Goal: Task Accomplishment & Management: Manage account settings

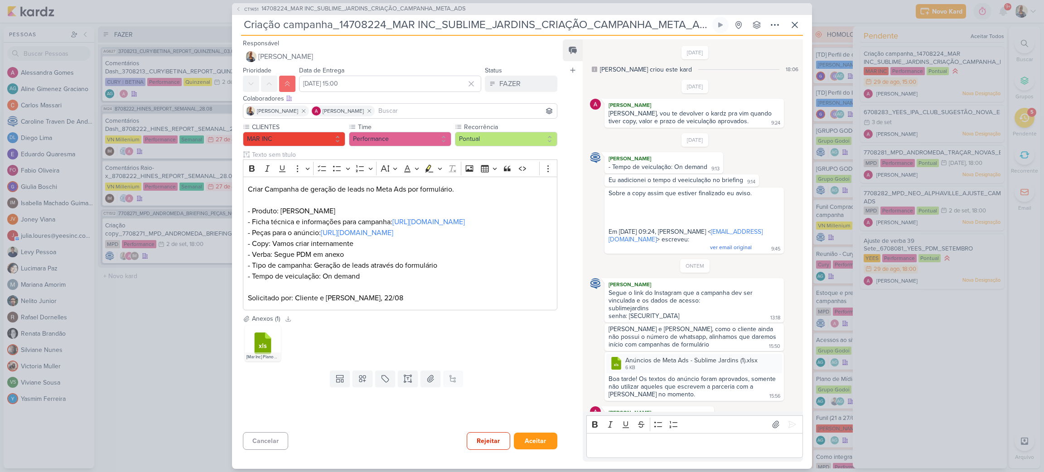
scroll to position [234, 0]
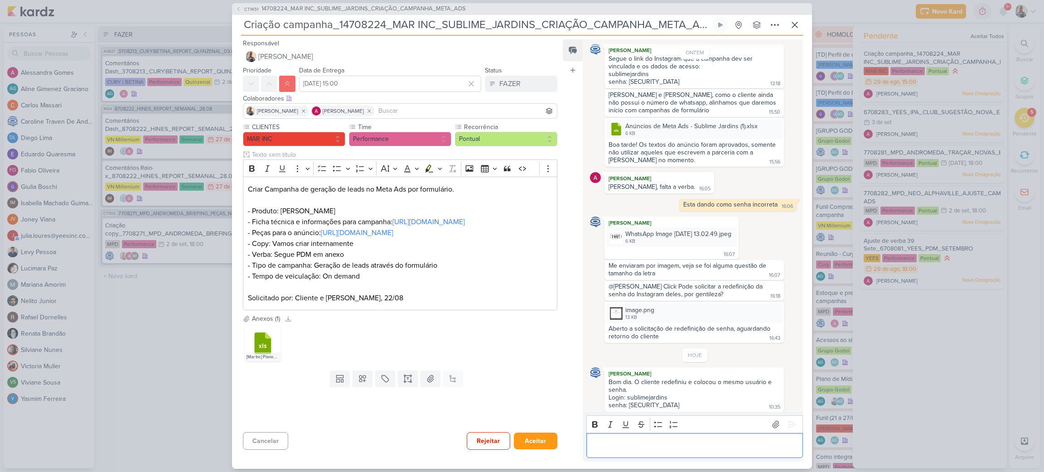
click at [632, 456] on div "Editor editing area: main" at bounding box center [694, 445] width 217 height 25
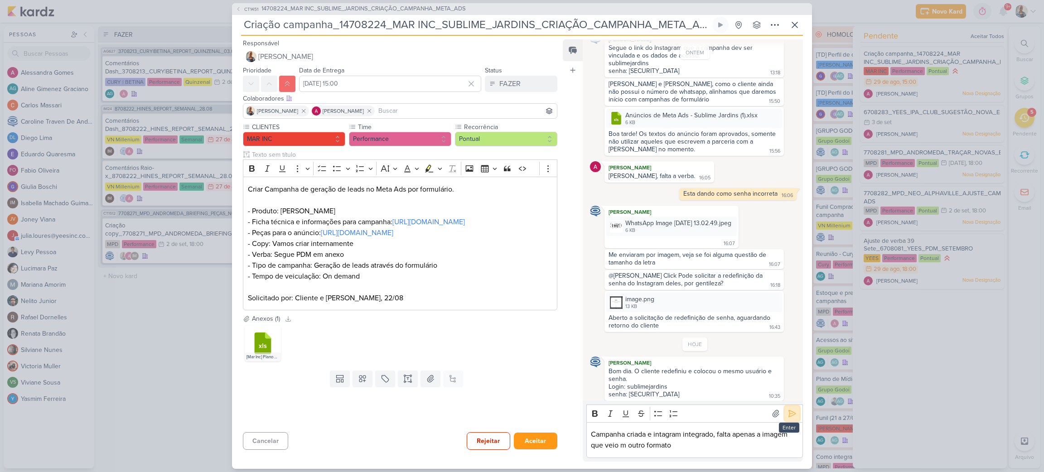
click at [787, 415] on icon at bounding box center [791, 413] width 9 height 9
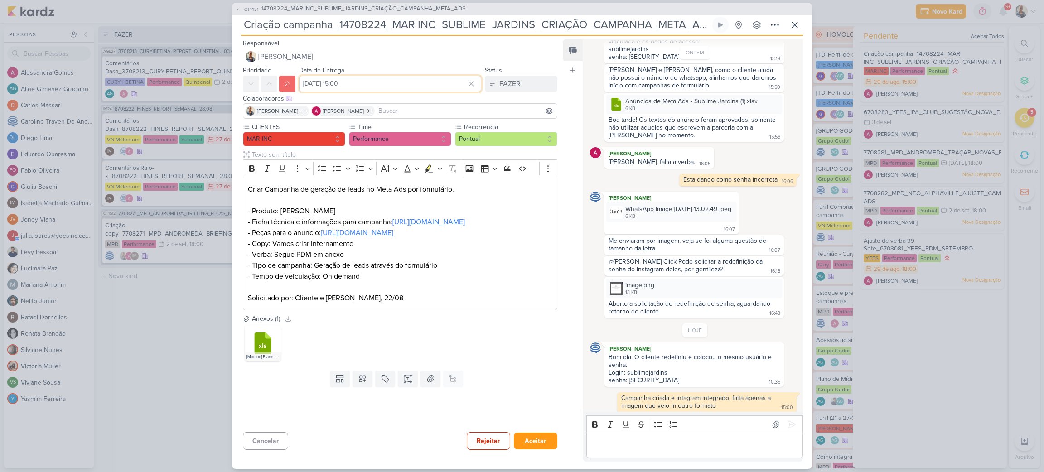
click at [438, 79] on input "[DATE] 15:00" at bounding box center [390, 84] width 182 height 16
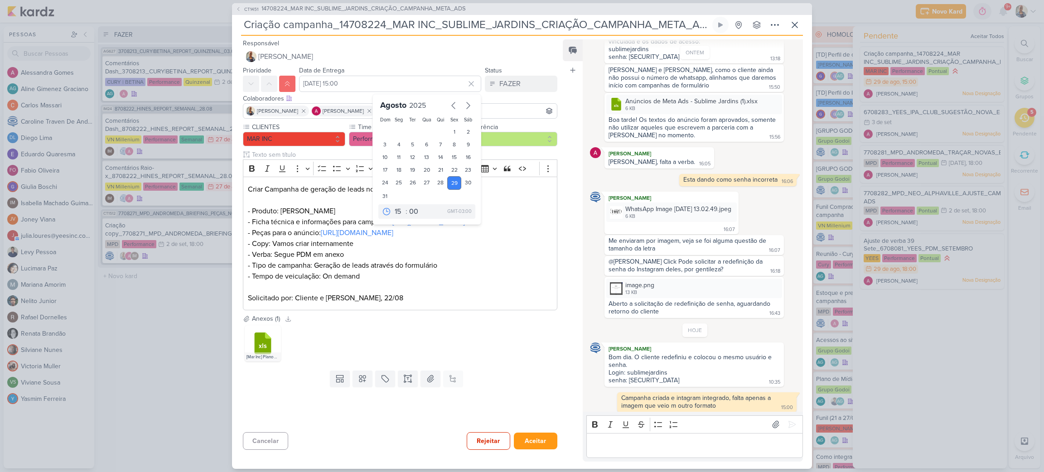
click at [548, 421] on div at bounding box center [396, 409] width 329 height 38
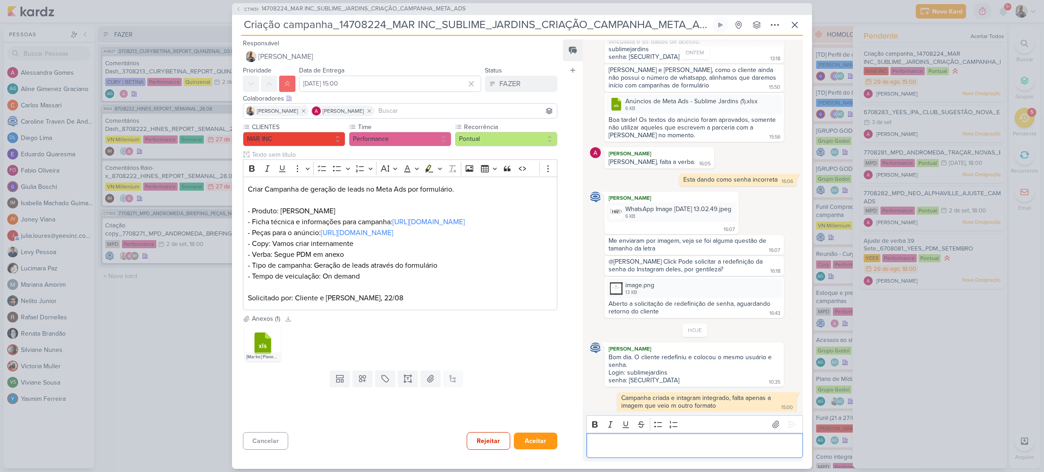
click at [643, 452] on div "Editor editing area: main" at bounding box center [694, 445] width 217 height 25
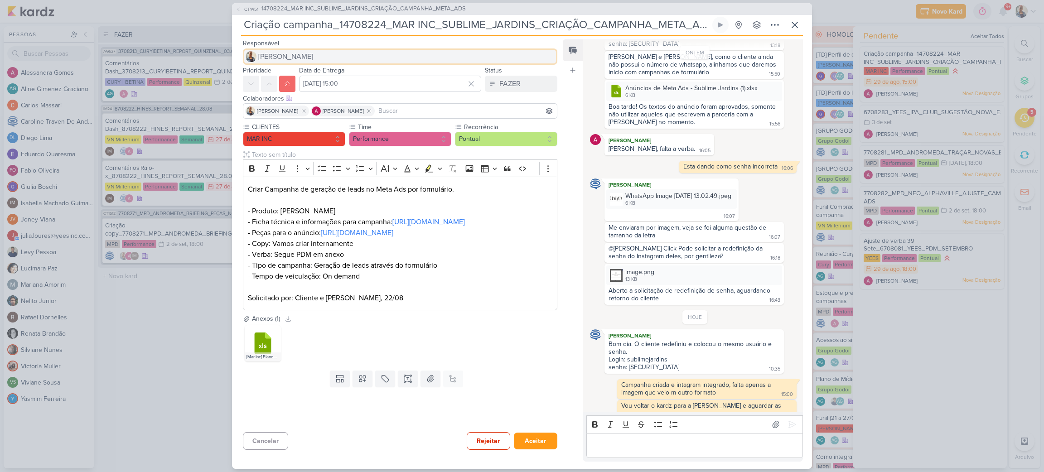
click at [338, 55] on button "[PERSON_NAME]" at bounding box center [400, 56] width 314 height 16
type input "caro"
click at [303, 72] on div "[PERSON_NAME]" at bounding box center [284, 74] width 48 height 10
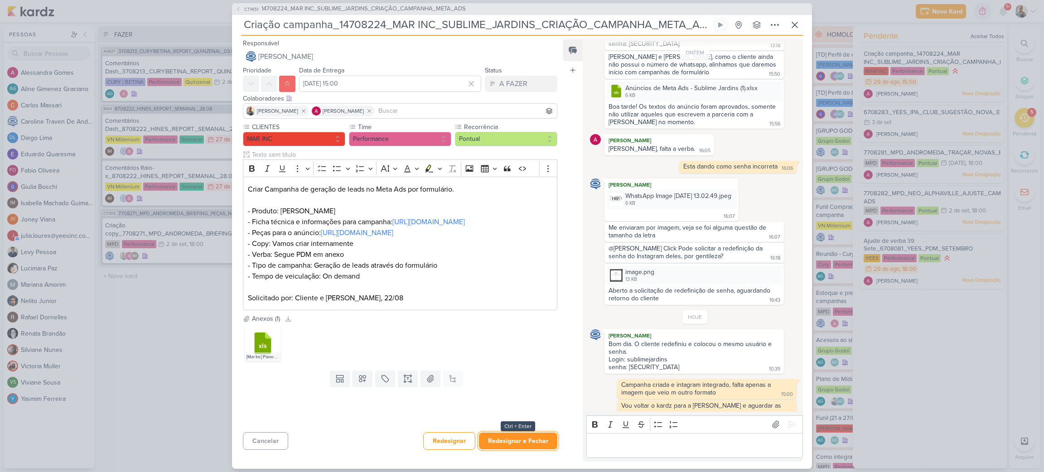
click at [540, 436] on button "Redesignar e Fechar" at bounding box center [518, 441] width 78 height 17
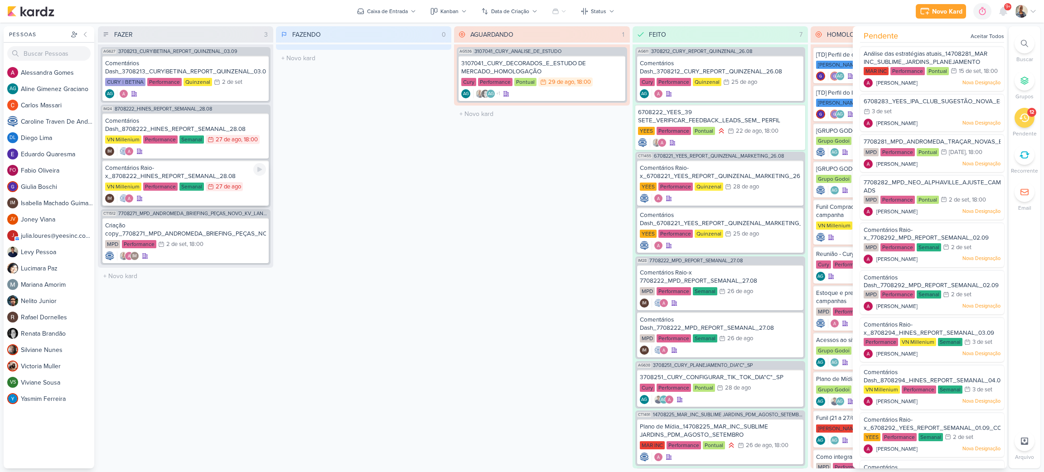
click at [225, 167] on div "Comentários Raio-x_8708222_HINES_REPORT_SEMANAL_28.08" at bounding box center [185, 172] width 161 height 16
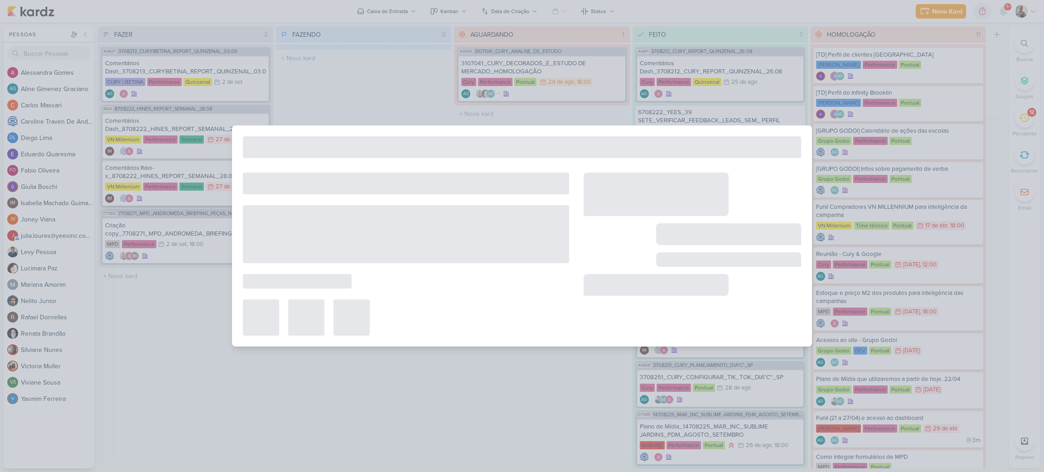
type input "Comentários Raio-x_8708222_HINES_REPORT_SEMANAL_28.08"
type input "[DATE] 23:59"
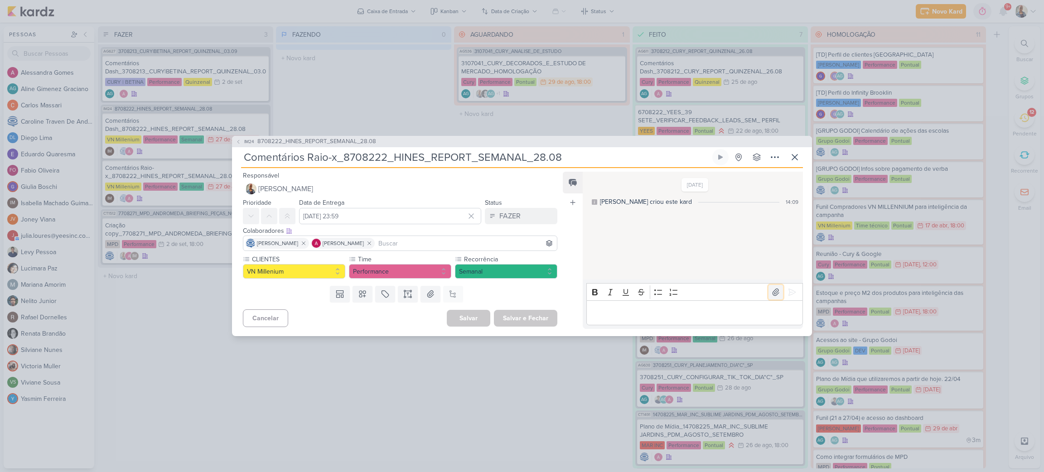
click at [771, 292] on icon at bounding box center [775, 292] width 9 height 9
click at [787, 295] on icon at bounding box center [791, 292] width 9 height 9
click at [518, 204] on div "Status FAZER" at bounding box center [521, 210] width 72 height 27
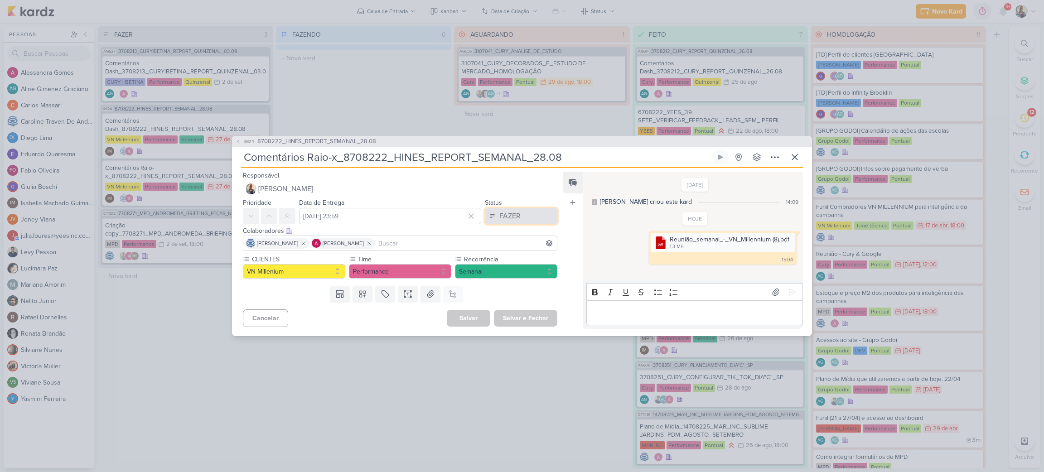
click at [520, 209] on button "FAZER" at bounding box center [521, 216] width 72 height 16
click at [501, 284] on div "FEITO" at bounding box center [502, 282] width 17 height 10
drag, startPoint x: 524, startPoint y: 328, endPoint x: 516, endPoint y: 323, distance: 10.2
click at [516, 323] on div "Cancelar [GEOGRAPHIC_DATA] Salvar e Fechar Ctrl + Enter" at bounding box center [396, 317] width 329 height 23
click at [516, 323] on button "Salvar e Fechar" at bounding box center [525, 318] width 63 height 17
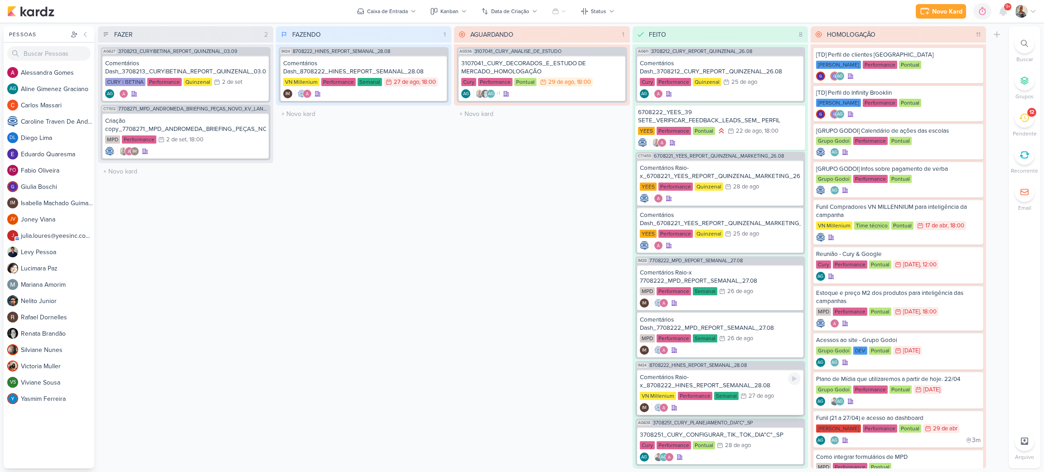
click at [670, 385] on div "Comentários Raio-x_8708222_HINES_REPORT_SEMANAL_28.08" at bounding box center [720, 381] width 161 height 16
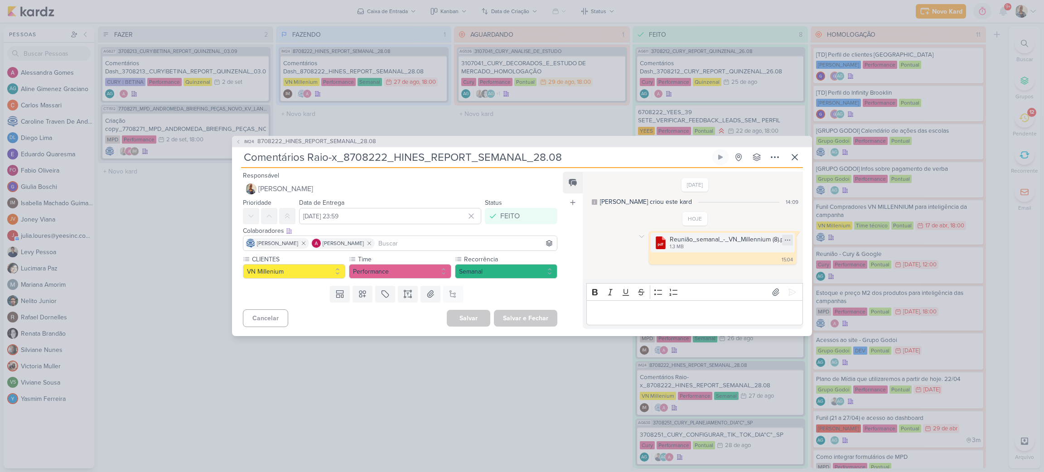
click at [784, 239] on icon at bounding box center [787, 239] width 7 height 7
drag, startPoint x: 627, startPoint y: 254, endPoint x: 636, endPoint y: 236, distance: 19.9
click at [636, 236] on div ".cls-1 {fill: #cb0606;} .cls-1, .cls-2, .cls-3 {fill-rule: evenodd;} .cls-2 {fi…" at bounding box center [695, 248] width 210 height 34
click at [638, 236] on icon at bounding box center [641, 236] width 7 height 7
click at [647, 250] on icon at bounding box center [647, 252] width 7 height 7
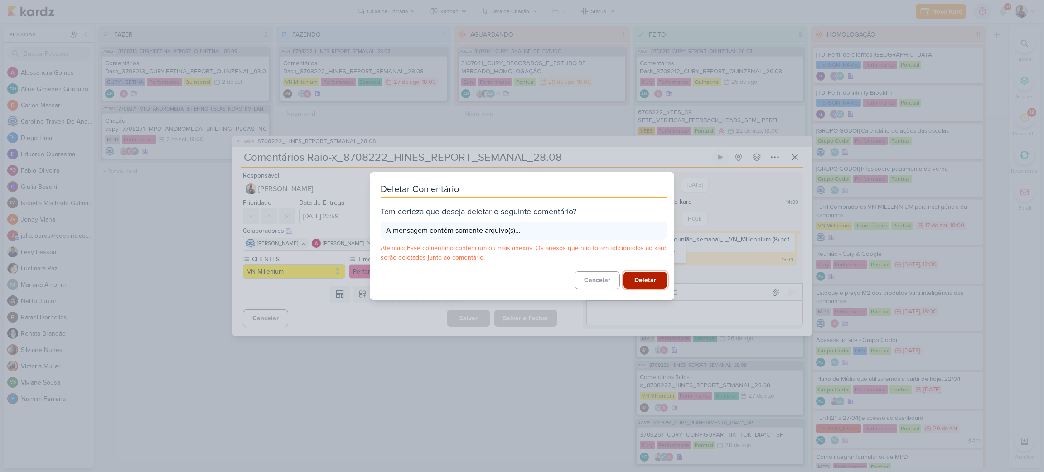
click at [647, 282] on button "Deletar" at bounding box center [644, 280] width 43 height 17
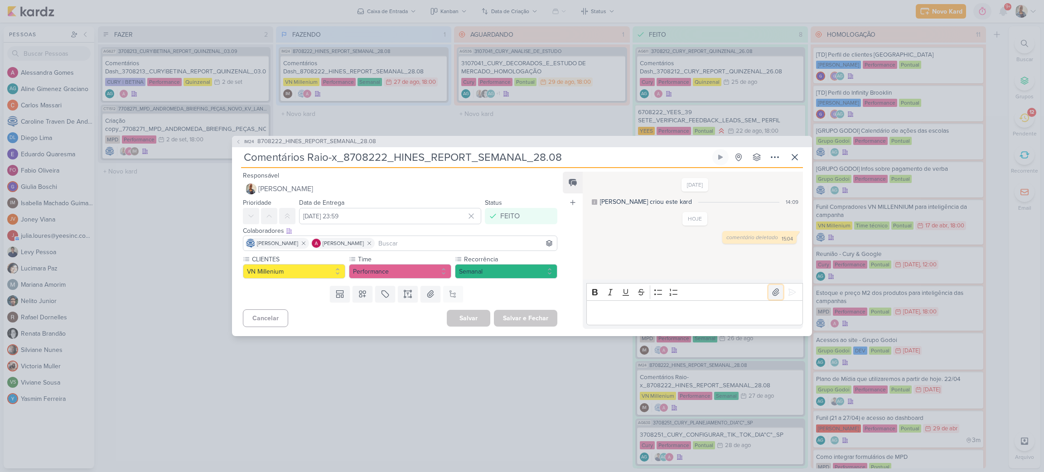
click at [773, 293] on icon at bounding box center [775, 292] width 9 height 9
click at [786, 298] on button at bounding box center [792, 292] width 14 height 14
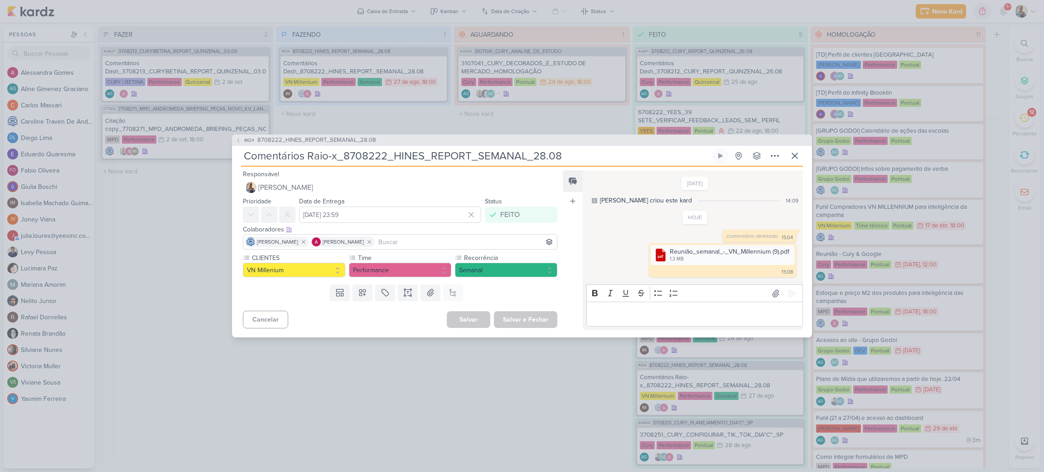
click at [540, 387] on div "IM24 8708222_HINES_REPORT_SEMANAL_28.08 Comentários Raio-x_8708222_HINES_REPORT…" at bounding box center [522, 236] width 1044 height 472
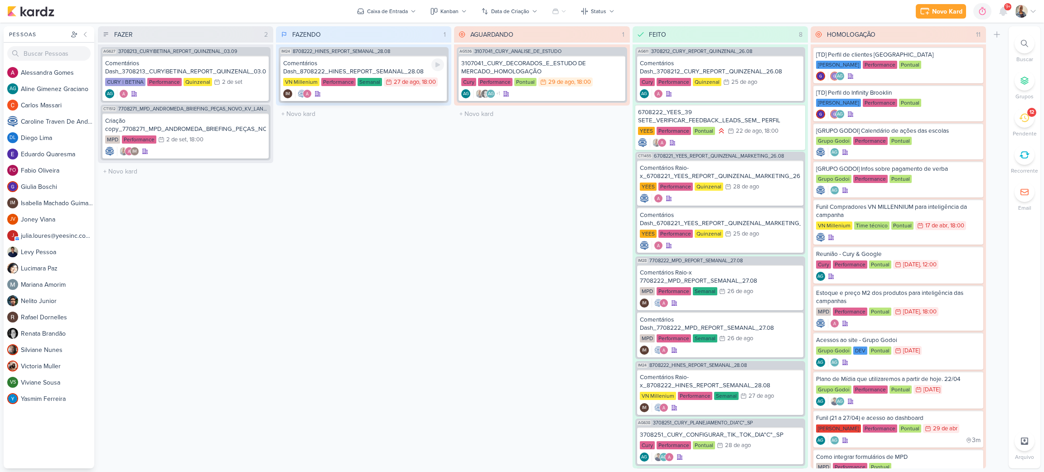
click at [328, 64] on div "Comentários Dash_8708222_HINES_REPORT_SEMANAL_28.08" at bounding box center [363, 67] width 161 height 16
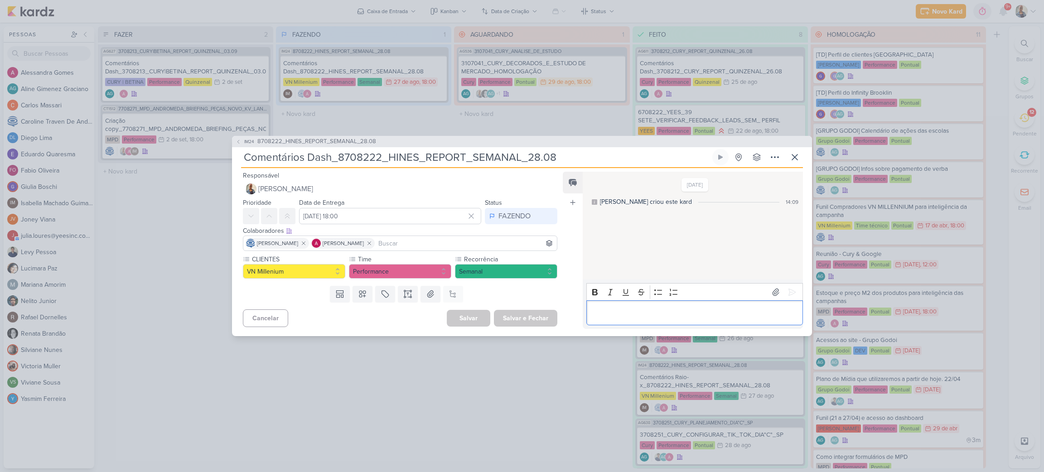
click at [613, 304] on div "Editor editing area: main" at bounding box center [694, 312] width 217 height 25
click at [504, 217] on div "FAZENDO" at bounding box center [514, 216] width 32 height 11
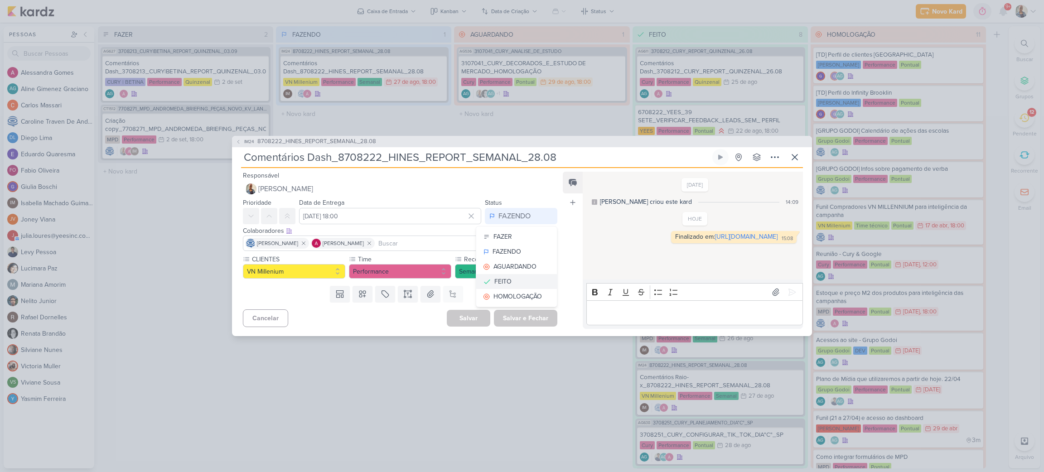
click at [497, 284] on div "FEITO" at bounding box center [502, 282] width 17 height 10
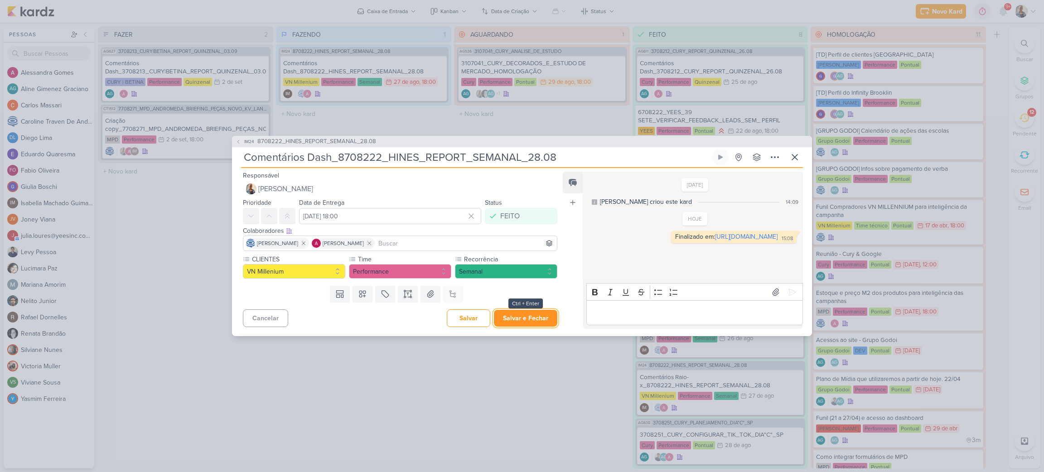
click at [509, 325] on button "Salvar e Fechar" at bounding box center [525, 318] width 63 height 17
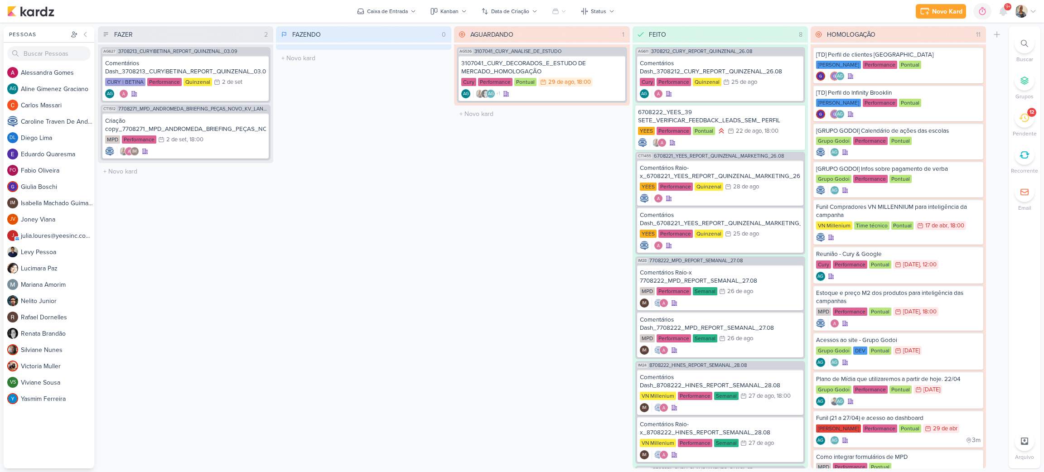
click at [1022, 125] on div "12" at bounding box center [1024, 118] width 20 height 20
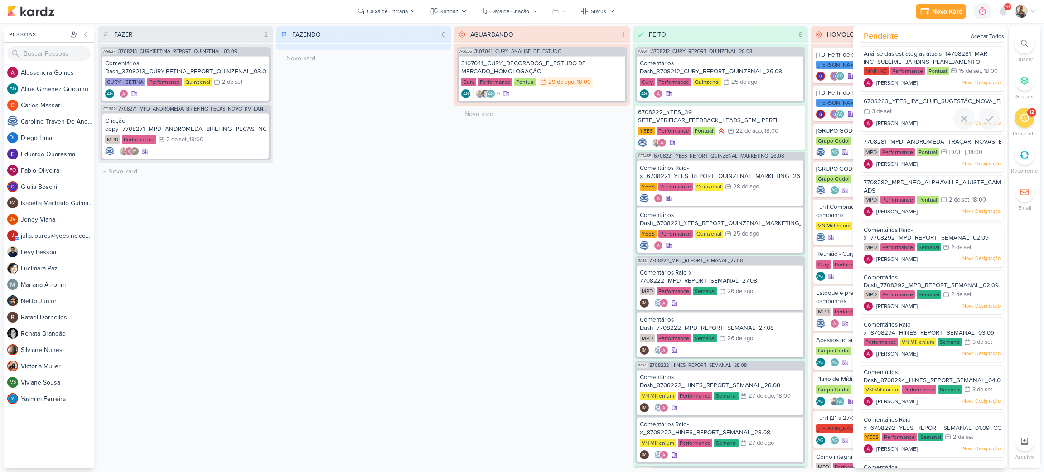
click at [934, 117] on div "3/9 [DATE]" at bounding box center [931, 112] width 137 height 10
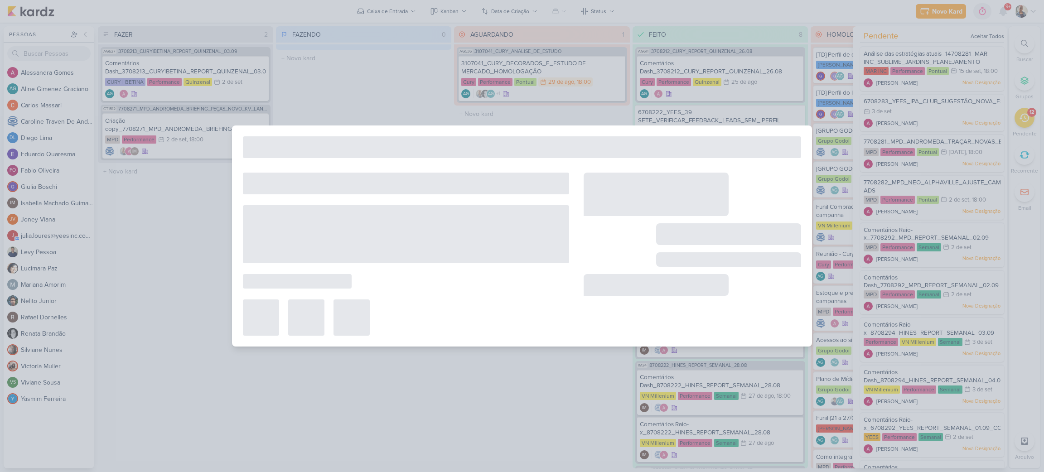
type input "6708283_YEES_IPA_CLUB_SUGESTÃO_NOVA_ESTRATÉGIA"
type input "3 de setembro de 2025 às 23:59"
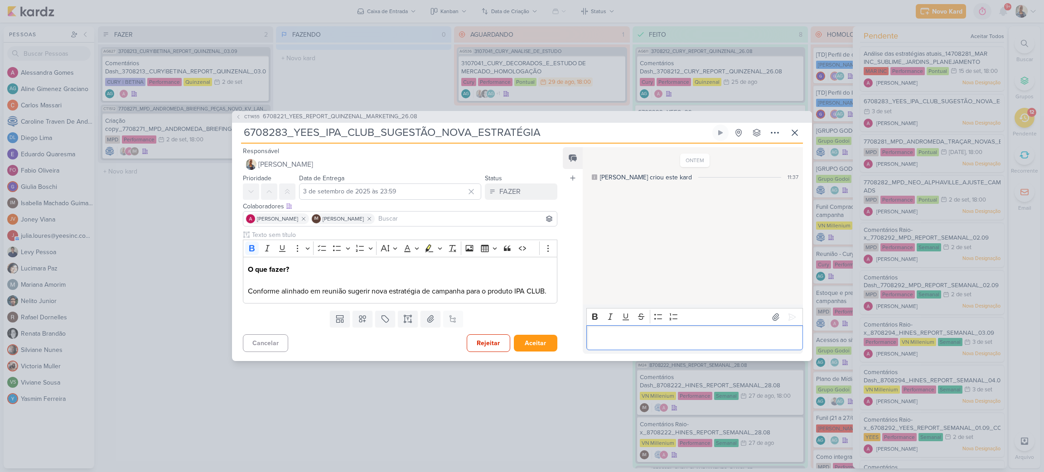
click at [613, 347] on div "Editor editing area: main" at bounding box center [694, 337] width 217 height 25
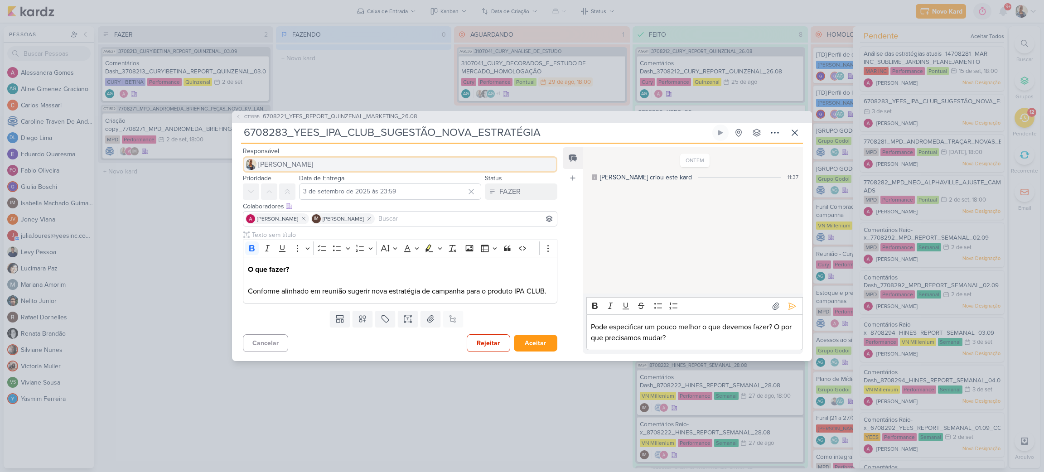
click at [275, 168] on span "[PERSON_NAME]" at bounding box center [285, 164] width 55 height 11
type input "caro"
click at [285, 180] on div "[PERSON_NAME]" at bounding box center [284, 182] width 48 height 10
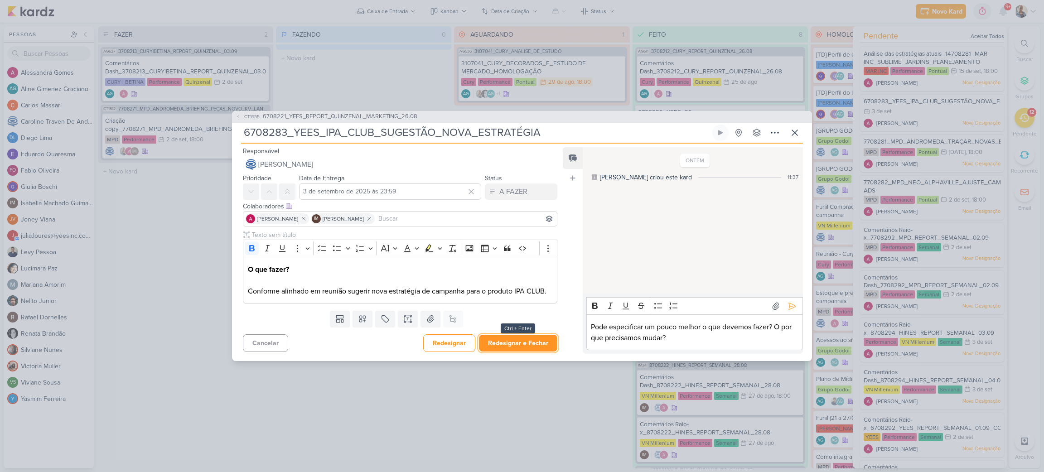
click at [524, 347] on button "Redesignar e Fechar" at bounding box center [518, 343] width 78 height 17
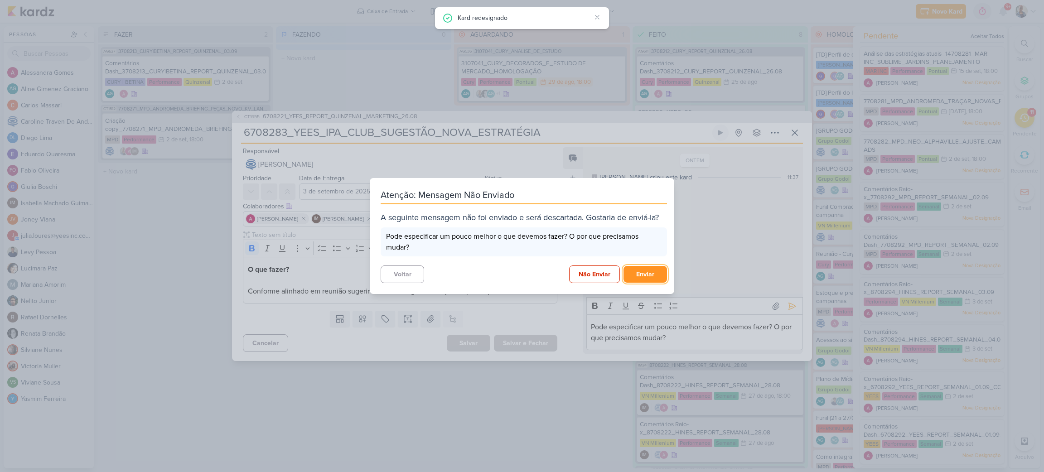
click at [646, 277] on button "Enviar" at bounding box center [644, 274] width 43 height 17
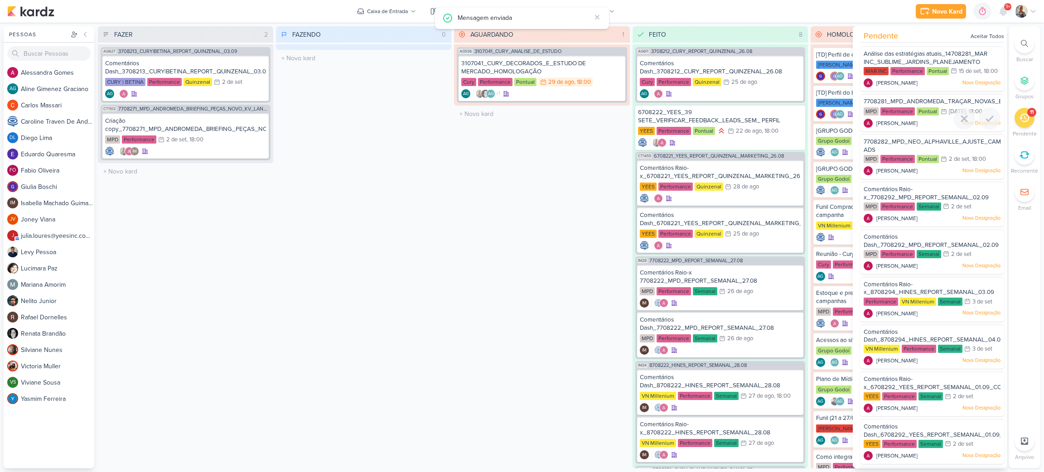
click at [915, 105] on span "7708281_MPD_ANDROMEDA_TRAÇAR_NOVAS_ESTRATÉGIAS" at bounding box center [950, 101] width 174 height 7
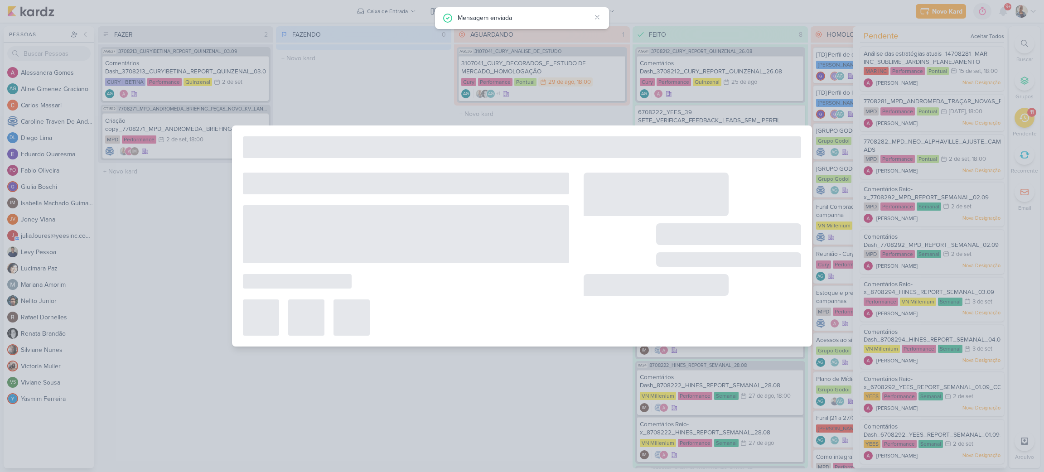
type input "7708281_MPD_ANDROMEDA_TRAÇAR_NOVAS_ESTRATÉGIAS"
type input "[DATE] 18:00"
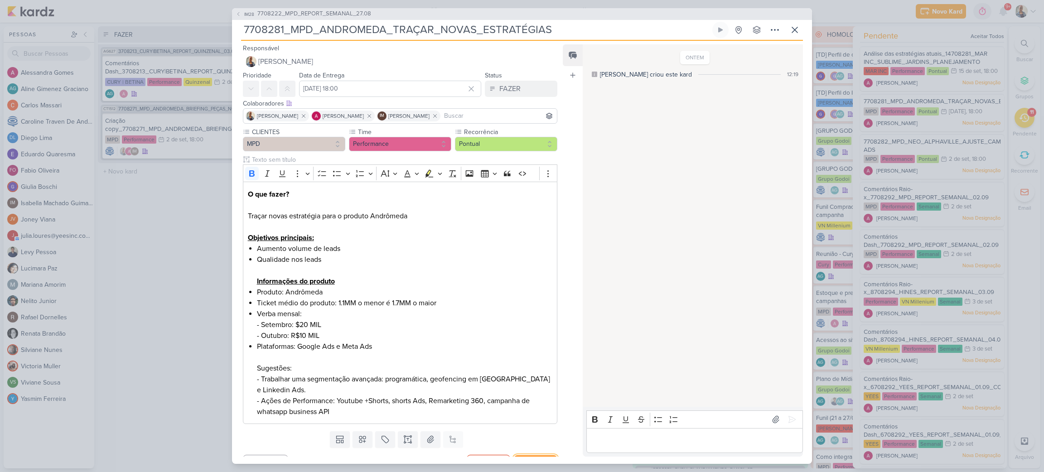
click at [519, 456] on button "Aceitar" at bounding box center [535, 463] width 43 height 17
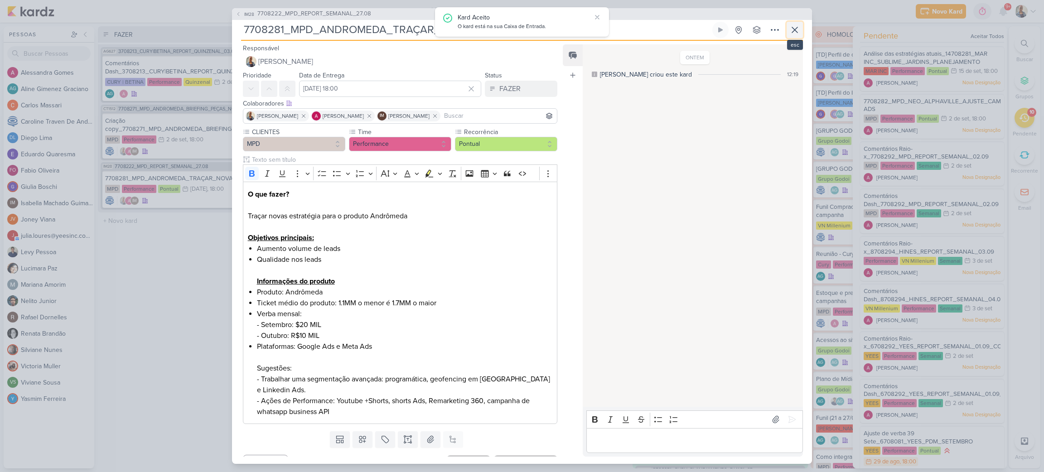
click at [789, 26] on icon at bounding box center [794, 29] width 11 height 11
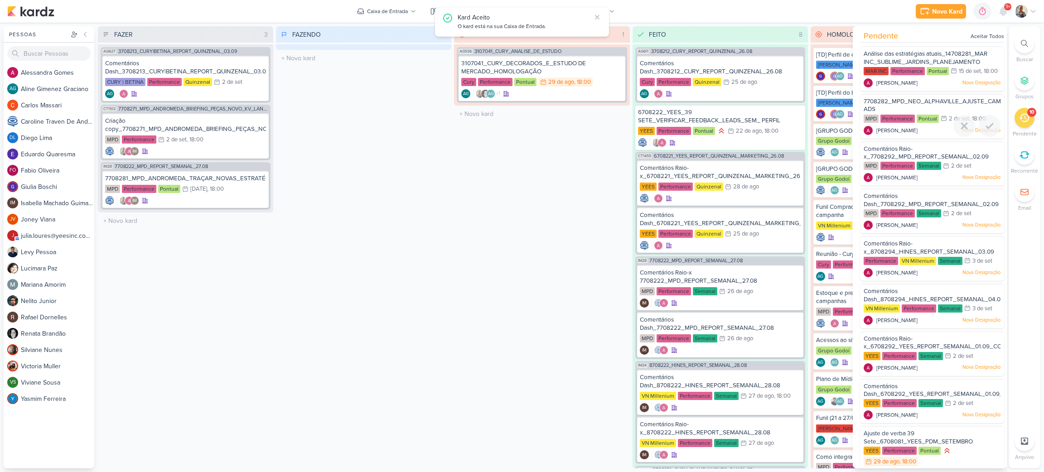
click at [935, 114] on div "7708282_MPD_NEO_ALPHAVILLE_AJUSTE_CAMPANHA_GOOGLE ADS" at bounding box center [931, 105] width 137 height 17
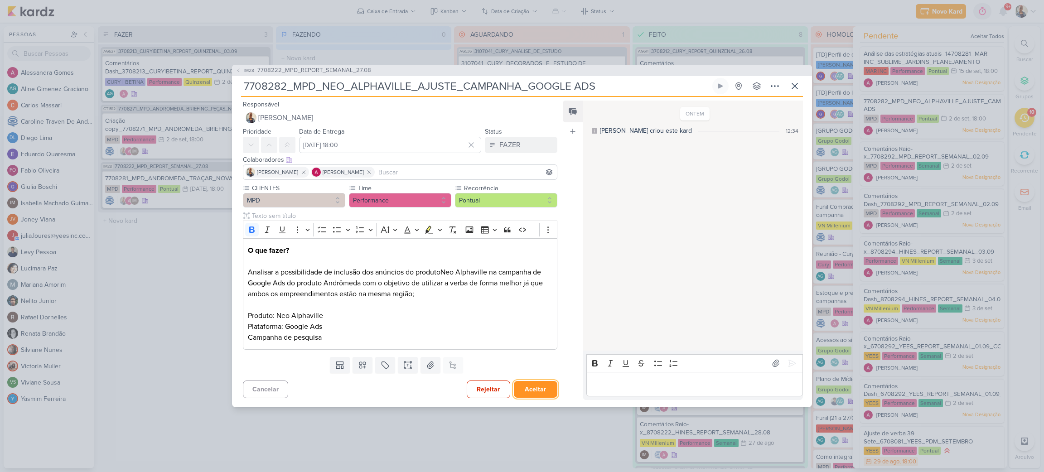
click at [535, 385] on button "Aceitar" at bounding box center [535, 389] width 43 height 17
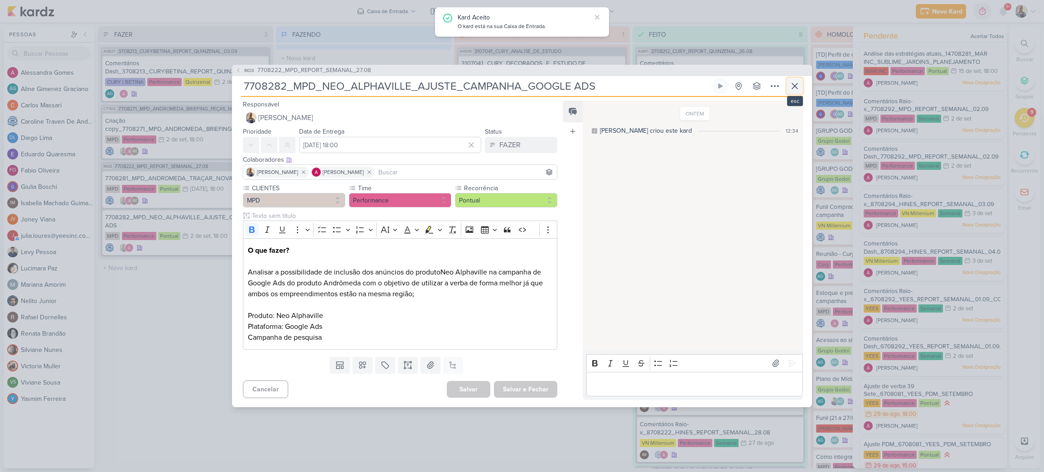
click at [795, 81] on icon at bounding box center [794, 86] width 11 height 11
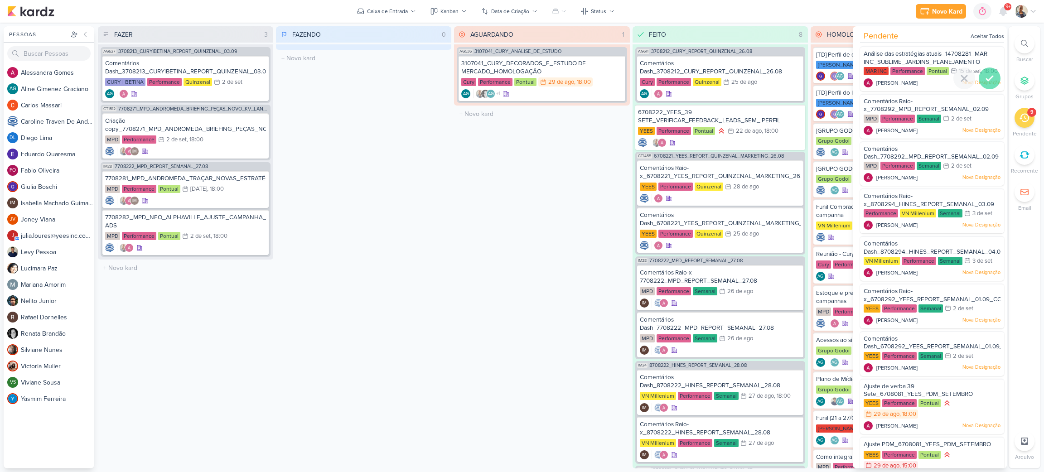
click at [987, 84] on icon at bounding box center [989, 78] width 11 height 11
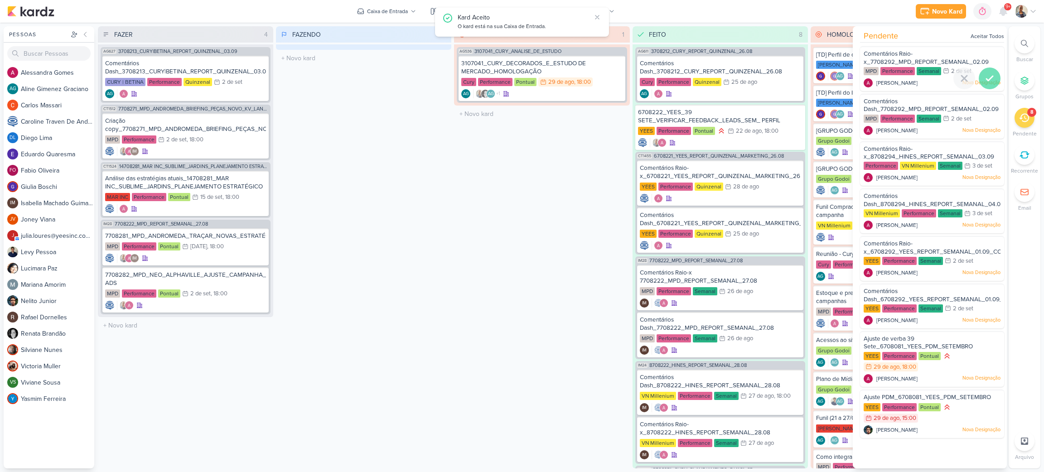
click at [986, 76] on icon at bounding box center [989, 78] width 11 height 11
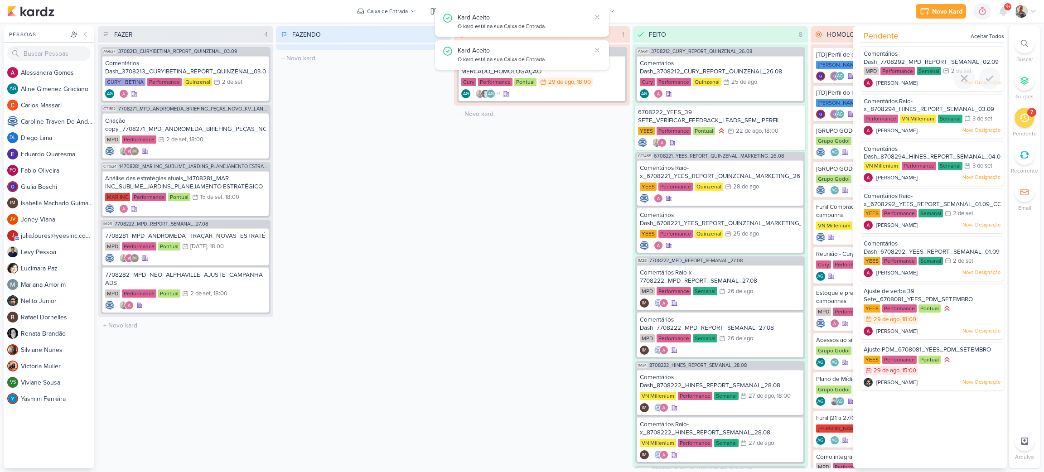
click at [986, 76] on icon at bounding box center [989, 78] width 11 height 11
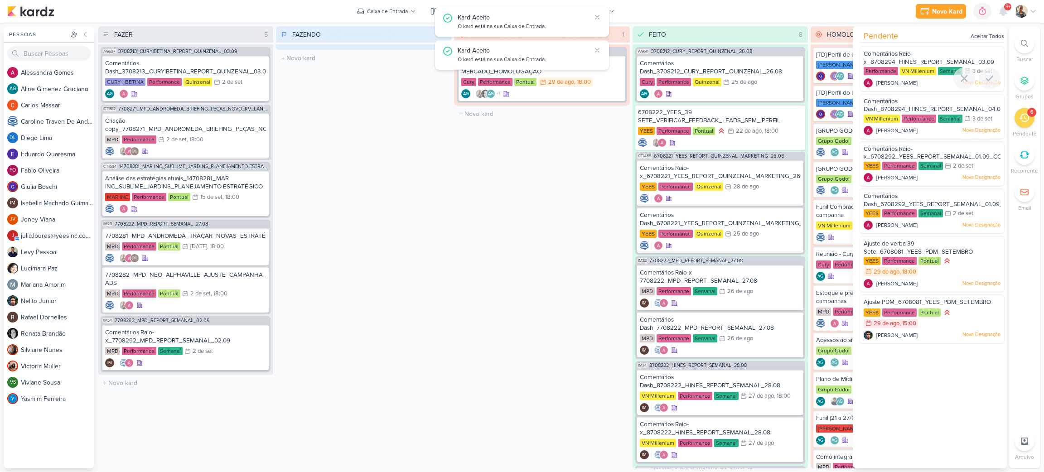
click at [986, 76] on icon at bounding box center [989, 78] width 11 height 11
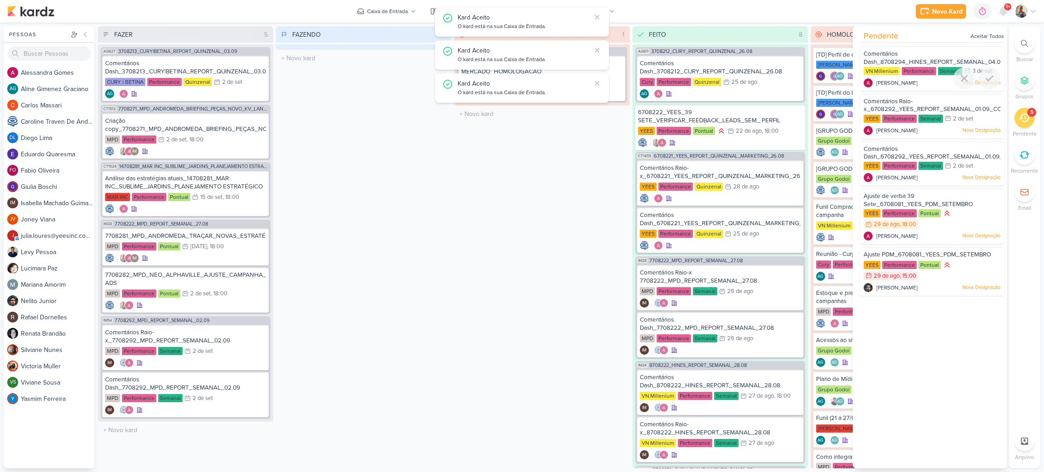
click at [986, 76] on icon at bounding box center [989, 78] width 11 height 11
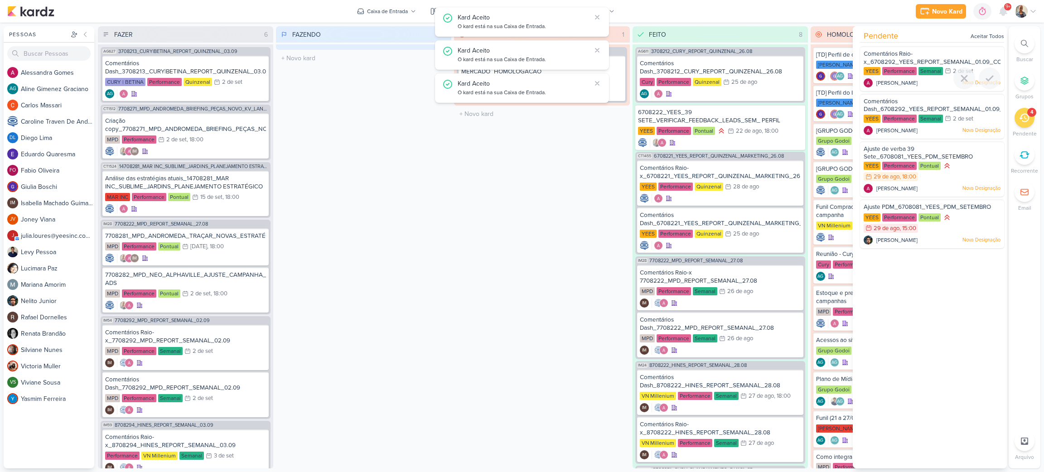
click at [986, 76] on icon at bounding box center [989, 78] width 11 height 11
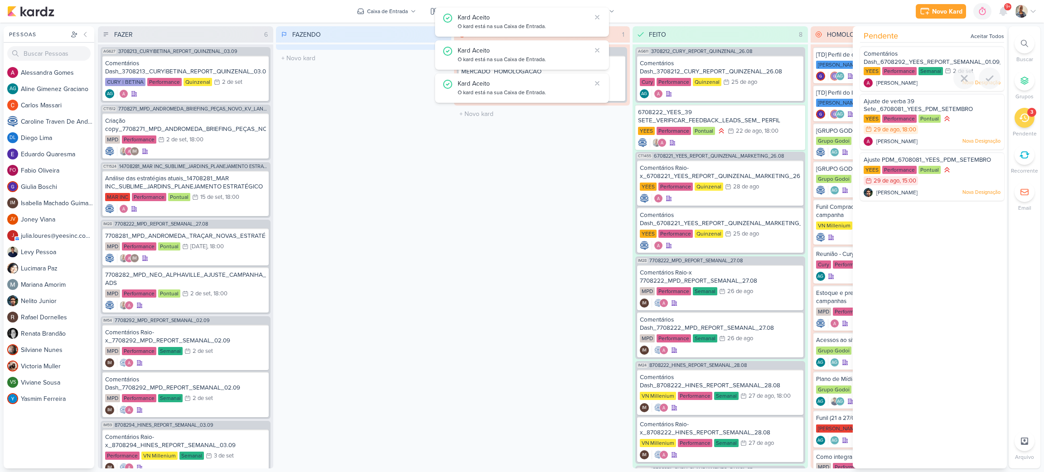
click at [986, 76] on icon at bounding box center [989, 78] width 11 height 11
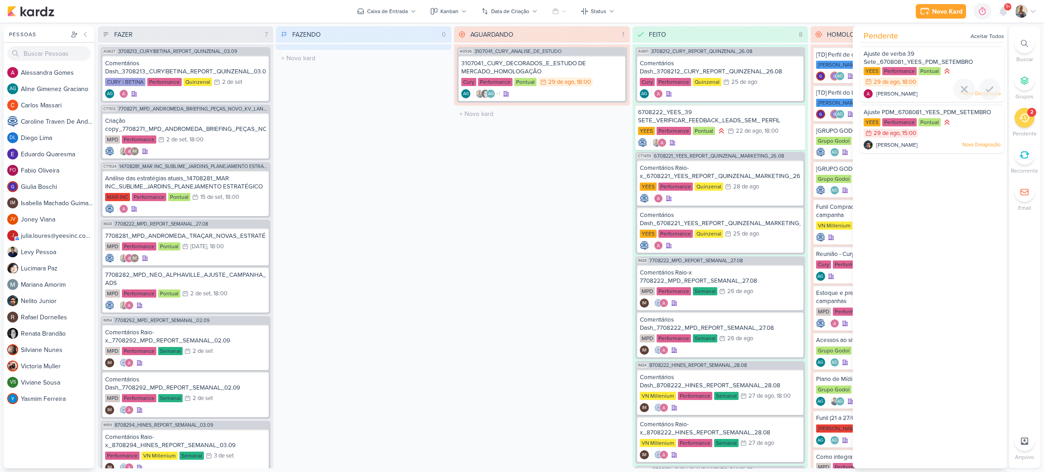
click at [930, 88] on div "Ajuste de verba 39 Sete_6708081_YEES_PDM_SETEMBRO [GEOGRAPHIC_DATA] Performance…" at bounding box center [932, 74] width 144 height 56
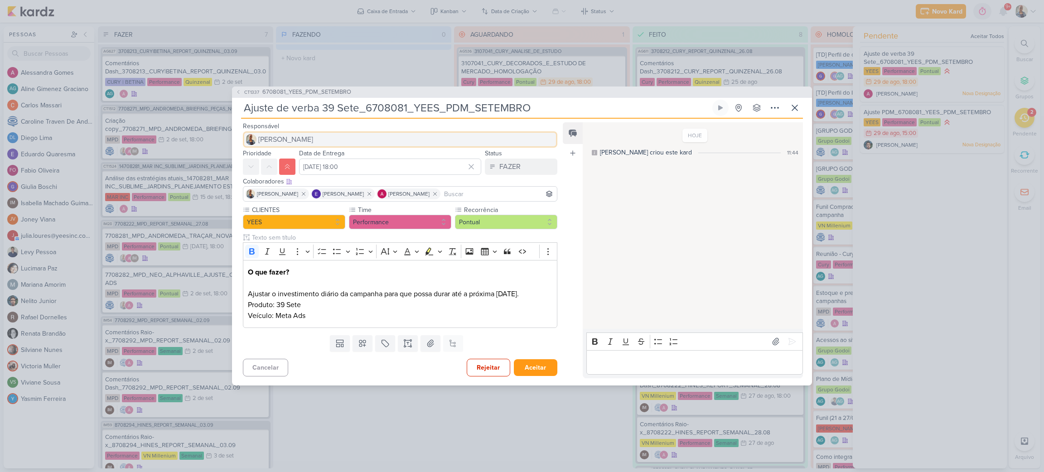
click at [292, 140] on span "[PERSON_NAME]" at bounding box center [285, 139] width 55 height 11
type input "edu"
click at [295, 157] on div "[PERSON_NAME]" at bounding box center [284, 158] width 48 height 10
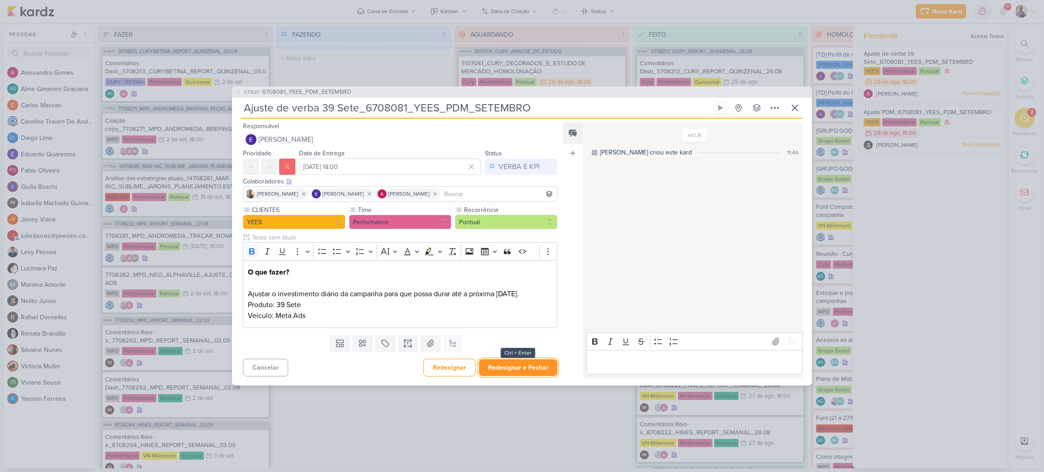
click at [515, 368] on button "Redesignar e Fechar" at bounding box center [518, 367] width 78 height 17
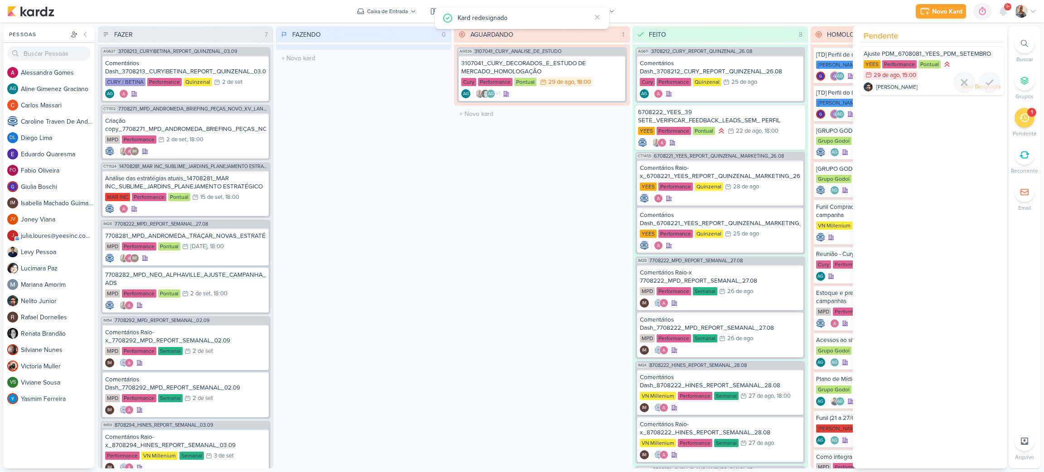
click at [907, 88] on div "[PERSON_NAME] Nova Designação" at bounding box center [931, 86] width 137 height 9
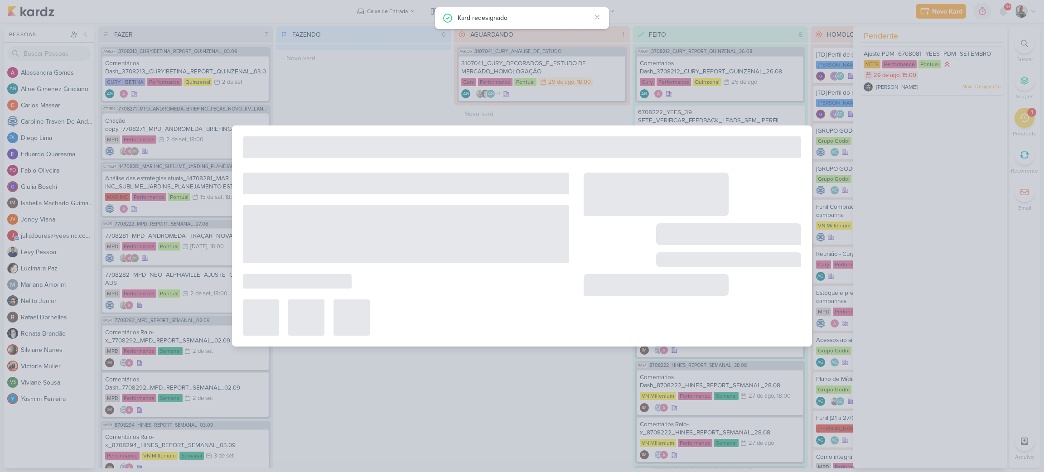
type input "Ajuste PDM_6708081_YEES_PDM_SETEMBRO"
type input "[DATE] 15:00"
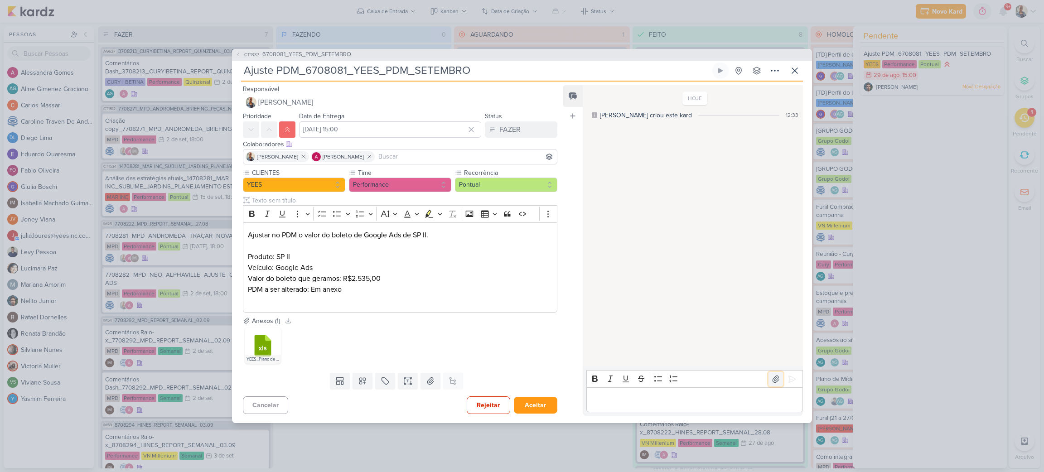
click at [771, 383] on button at bounding box center [775, 379] width 14 height 14
click at [790, 381] on icon at bounding box center [791, 379] width 9 height 9
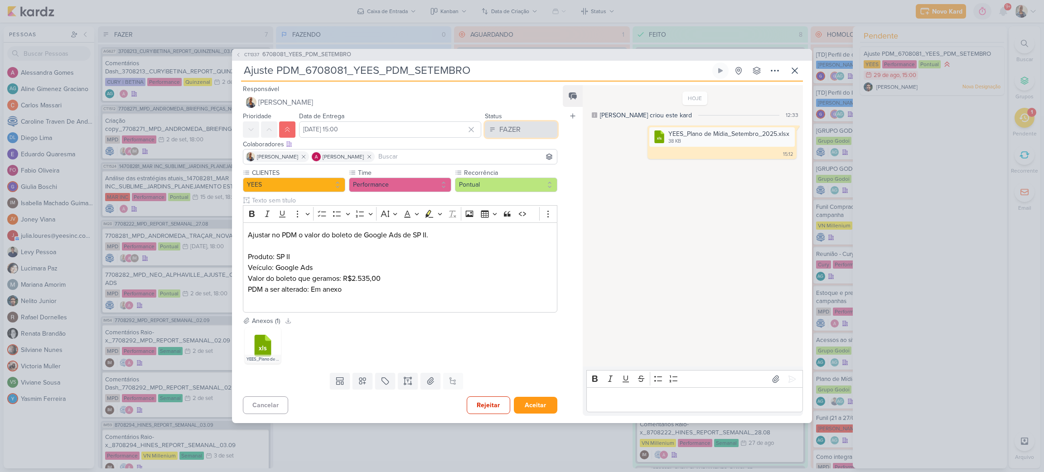
click at [506, 129] on div "FAZER" at bounding box center [509, 129] width 21 height 11
click at [512, 194] on button "FEITO" at bounding box center [516, 195] width 81 height 15
click at [532, 404] on button "Aceitar" at bounding box center [535, 405] width 43 height 17
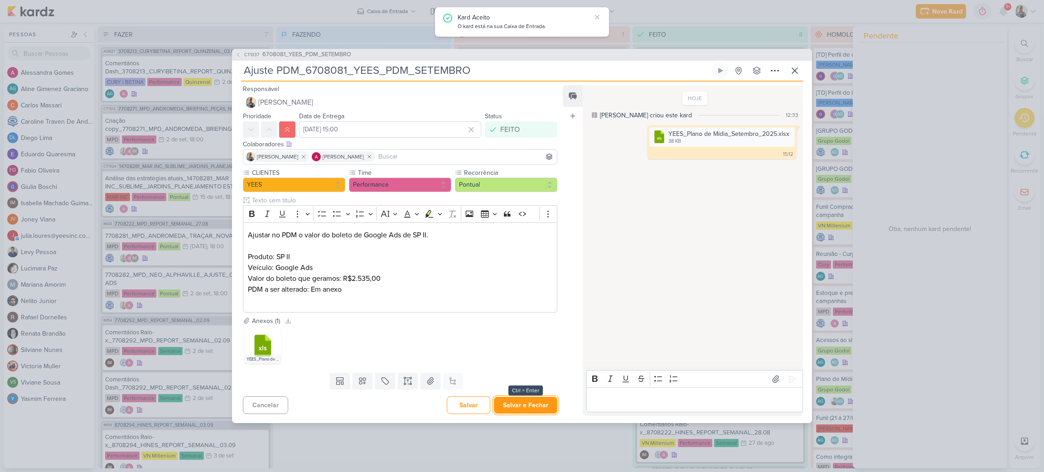
click at [532, 404] on button "Salvar e Fechar" at bounding box center [525, 405] width 63 height 17
